Goal: Find specific page/section: Find specific page/section

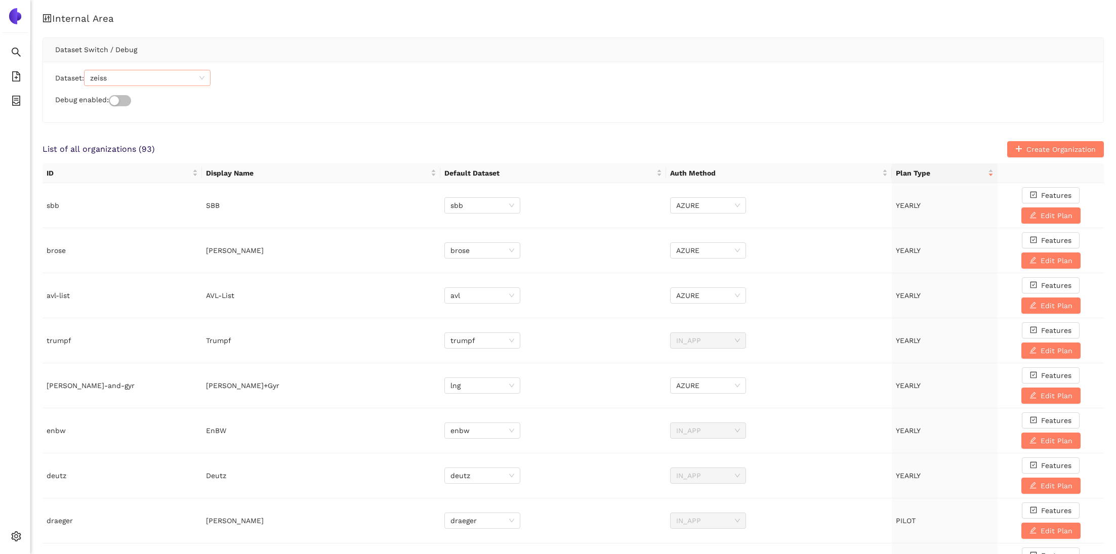
click at [178, 86] on span "zeiss" at bounding box center [147, 77] width 114 height 15
type input "bros"
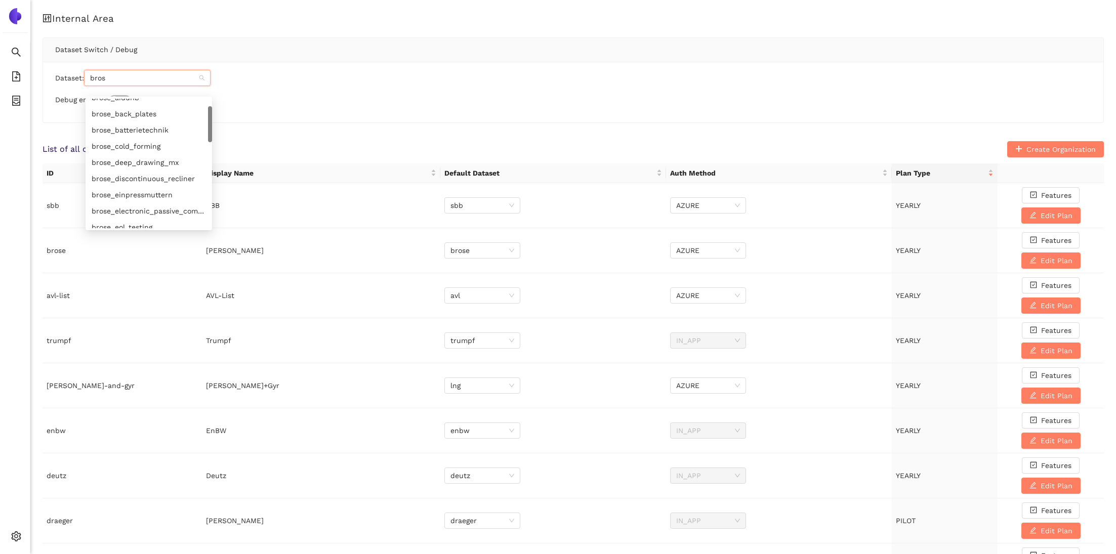
scroll to position [0, 0]
click at [138, 105] on div "brose" at bounding box center [149, 106] width 114 height 11
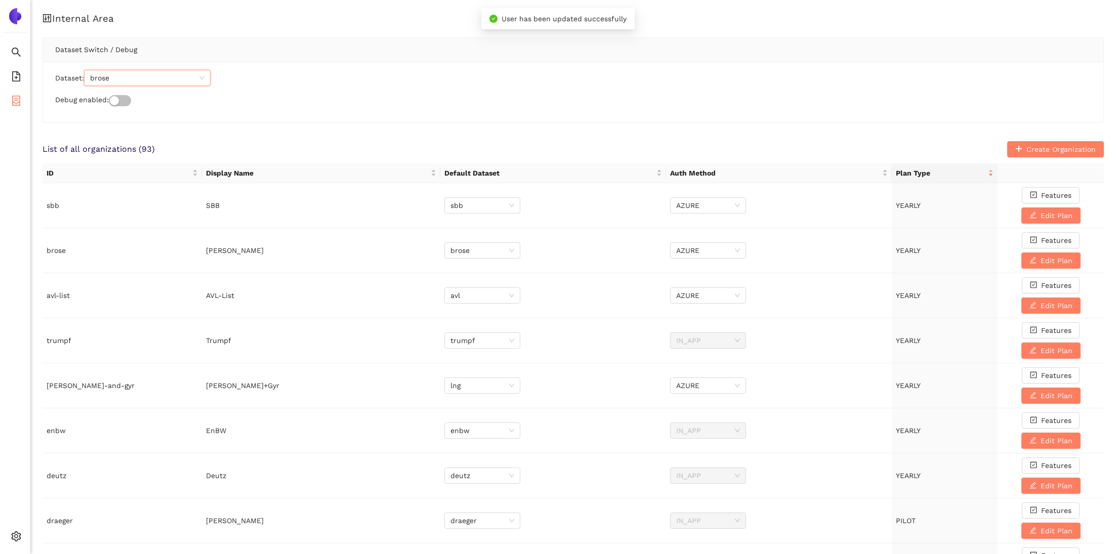
click at [5, 100] on li "eSourcing Projects" at bounding box center [15, 102] width 30 height 20
